Goal: Navigation & Orientation: Go to known website

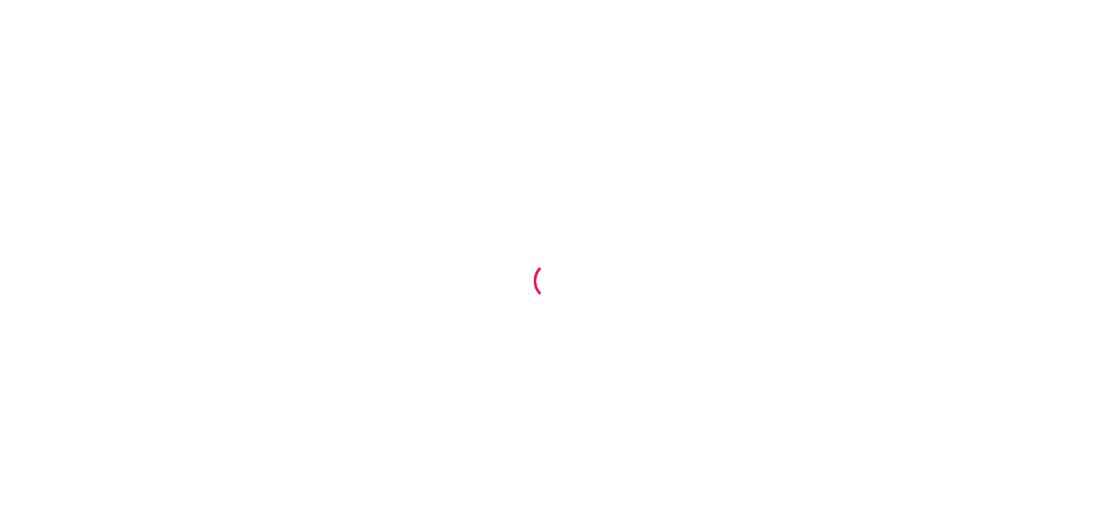
click at [553, 82] on div at bounding box center [559, 259] width 1118 height 518
